Goal: Obtain resource: Obtain resource

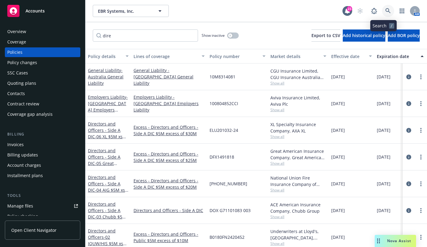
click at [385, 12] on icon at bounding box center [387, 10] width 5 height 5
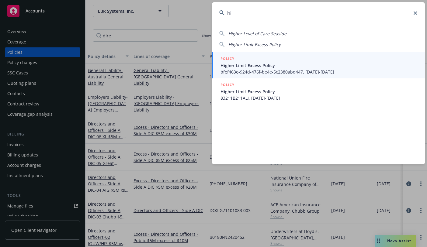
type input "h"
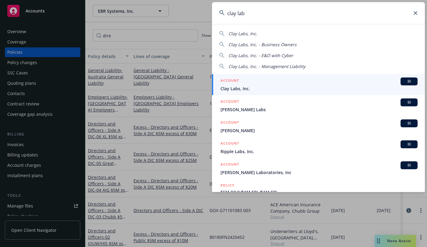
type input "clay lab"
click at [244, 91] on span "Clay Labs, Inc." at bounding box center [319, 88] width 197 height 6
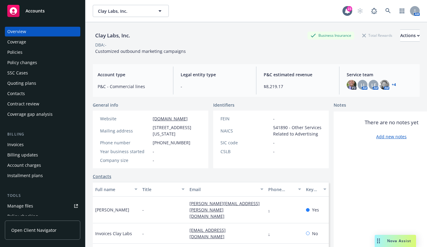
click at [23, 84] on div "Quoting plans" at bounding box center [21, 83] width 29 height 10
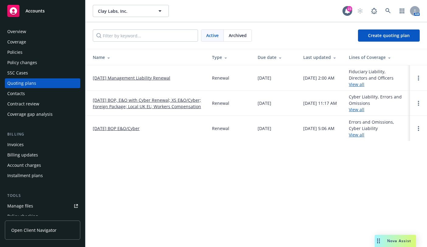
drag, startPoint x: 263, startPoint y: 145, endPoint x: 260, endPoint y: 95, distance: 50.0
click at [263, 137] on div "Clay Labs, Inc. Clay Labs, Inc. 23 AM Active Archived Create quoting plan Name …" at bounding box center [256, 123] width 342 height 247
click at [142, 211] on div "Clay Labs, Inc. Clay Labs, Inc. 23 AM Active Archived Create quoting plan Name …" at bounding box center [256, 123] width 342 height 247
click at [162, 77] on link "[DATE] Management Liability Renewal" at bounding box center [132, 78] width 78 height 6
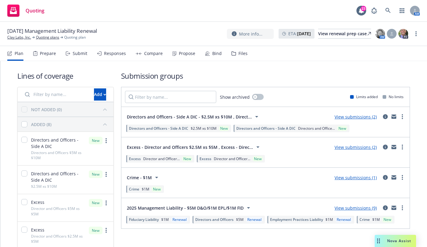
click at [235, 53] on div "Files" at bounding box center [240, 53] width 16 height 15
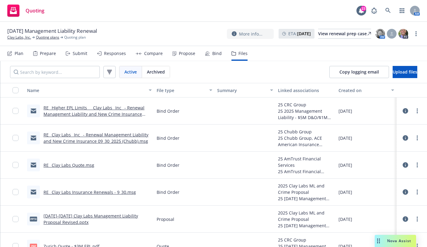
drag, startPoint x: 76, startPoint y: 19, endPoint x: 74, endPoint y: 16, distance: 3.5
click at [75, 17] on div "Quoting 23 AM" at bounding box center [213, 11] width 427 height 22
